Goal: Unclear: Browse casually

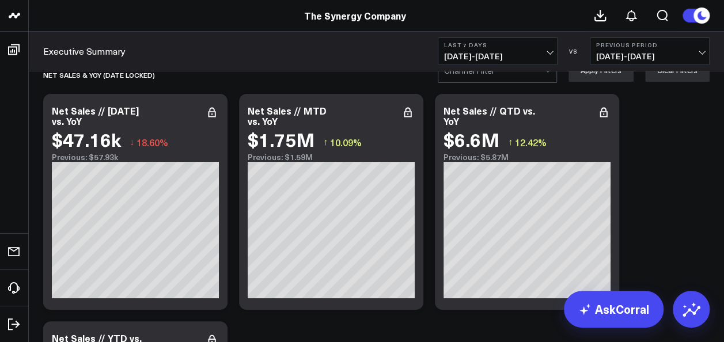
scroll to position [17, 0]
